Goal: Task Accomplishment & Management: Use online tool/utility

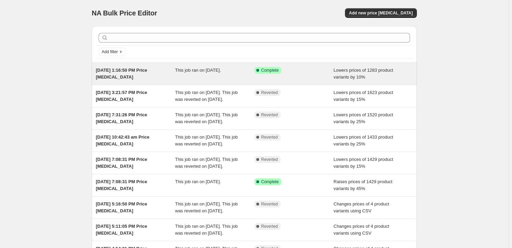
click at [359, 68] on span "Lowers prices of 1283 product variants by 10%" at bounding box center [364, 73] width 60 height 12
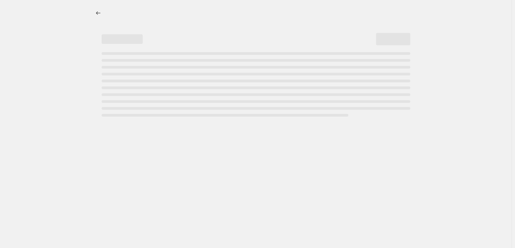
select select "percentage"
select select "collection"
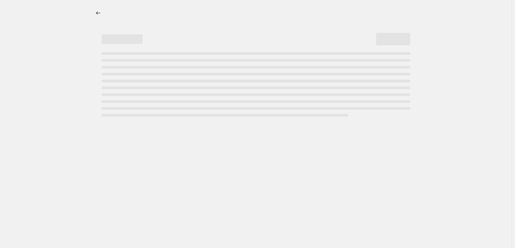
select select "collection"
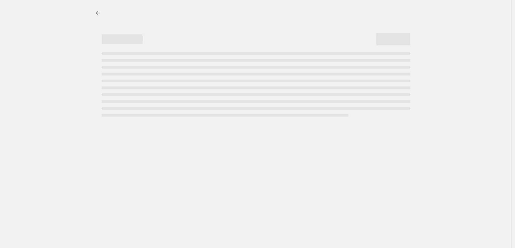
select select "collection"
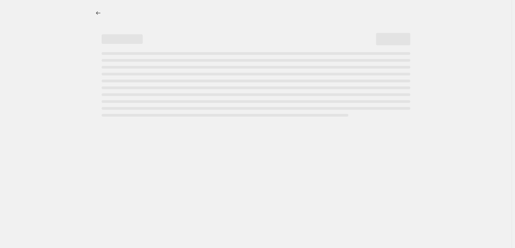
select select "collection"
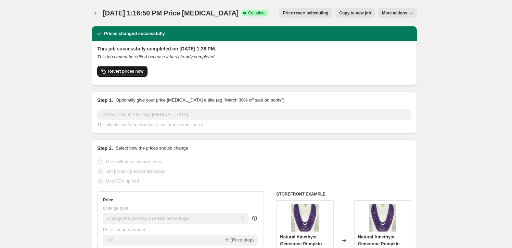
click at [122, 71] on span "Revert prices now" at bounding box center [125, 70] width 35 height 5
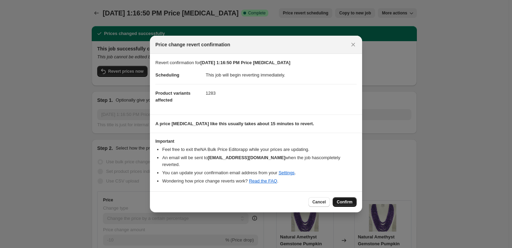
click at [340, 199] on span "Confirm" at bounding box center [345, 201] width 16 height 5
